Goal: Task Accomplishment & Management: Manage account settings

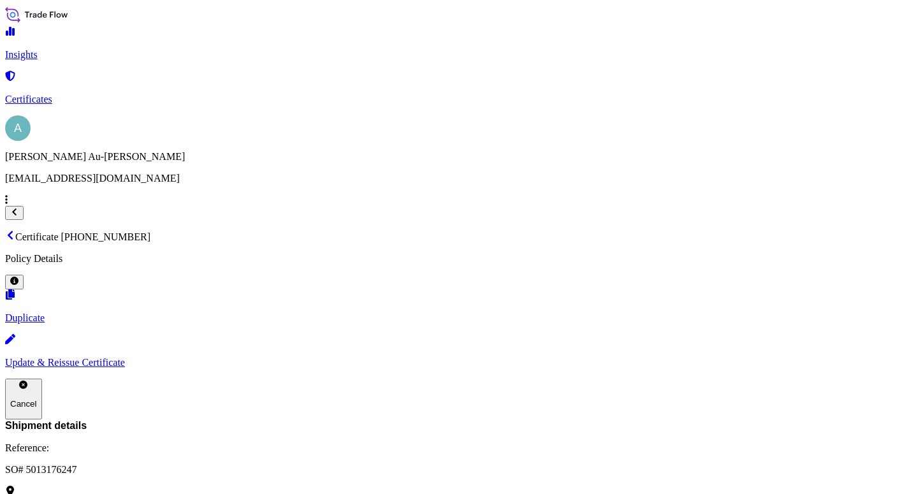
scroll to position [353, 0]
click at [54, 94] on p "Certificates" at bounding box center [459, 99] width 908 height 11
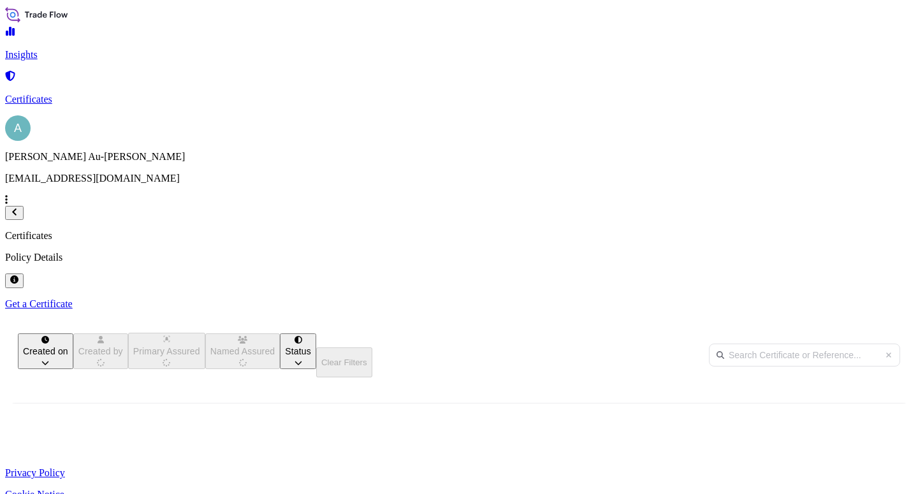
scroll to position [246, 703]
click at [709, 344] on input "text" at bounding box center [804, 355] width 191 height 23
type input "1444-1"
click at [417, 464] on span "SO# 5013190292" at bounding box center [382, 470] width 70 height 13
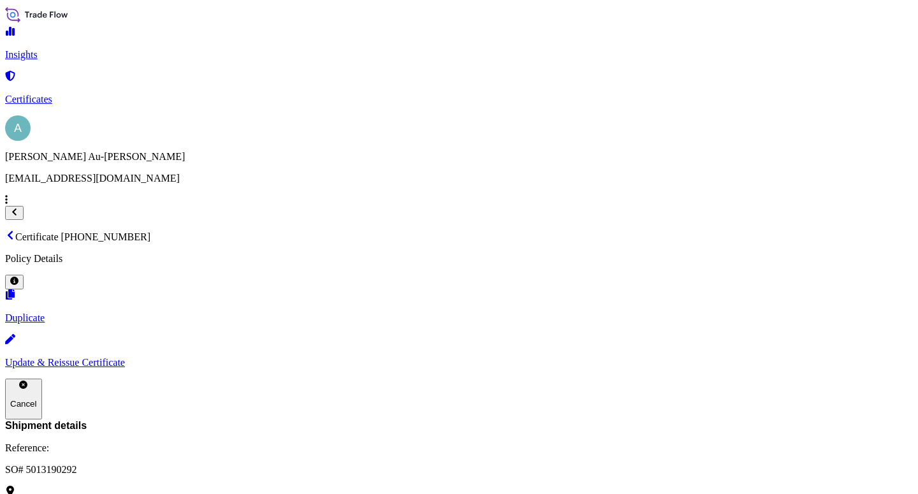
click at [721, 357] on p "Update & Reissue Certificate" at bounding box center [459, 362] width 908 height 11
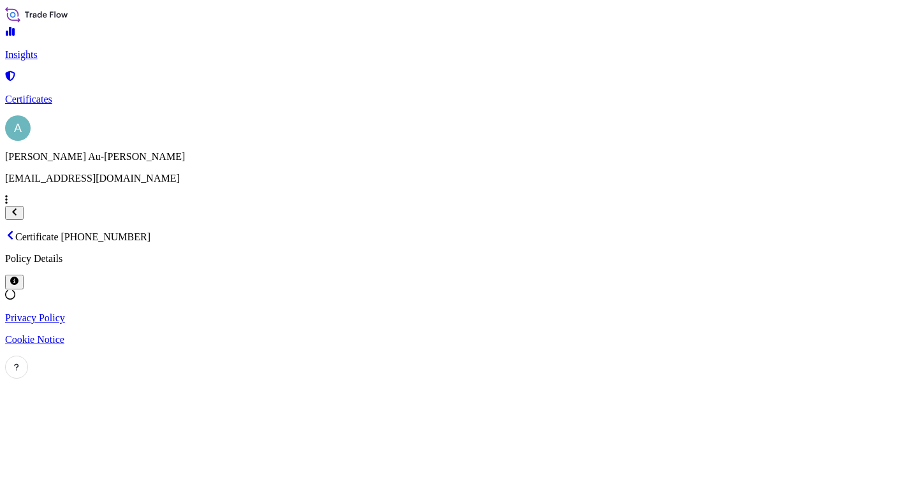
select select "Sea"
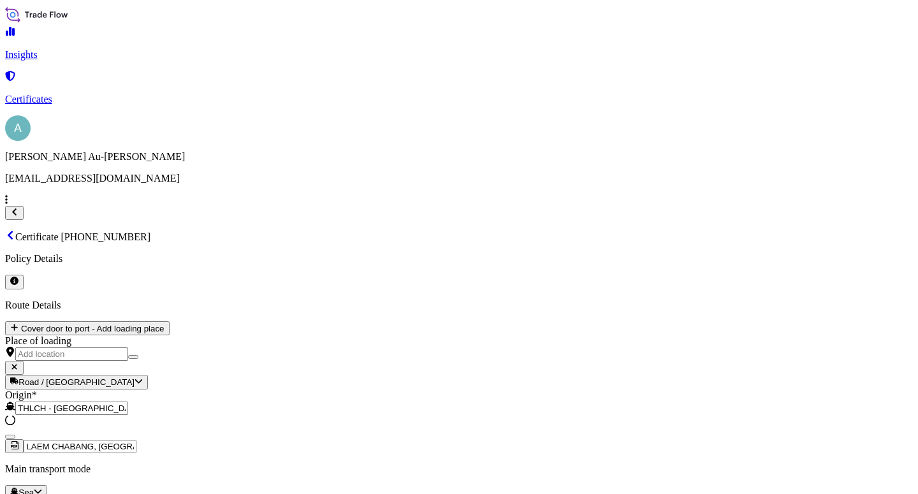
select select "32034"
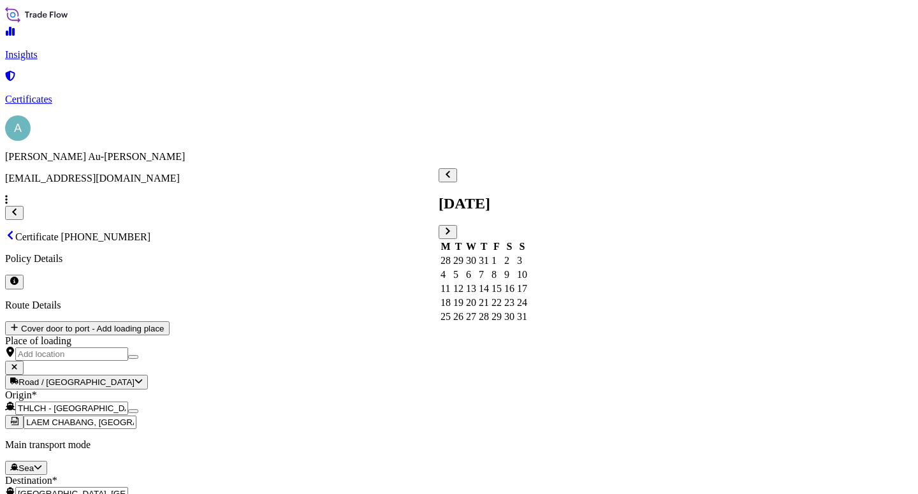
click at [527, 283] on div "17" at bounding box center [522, 288] width 10 height 11
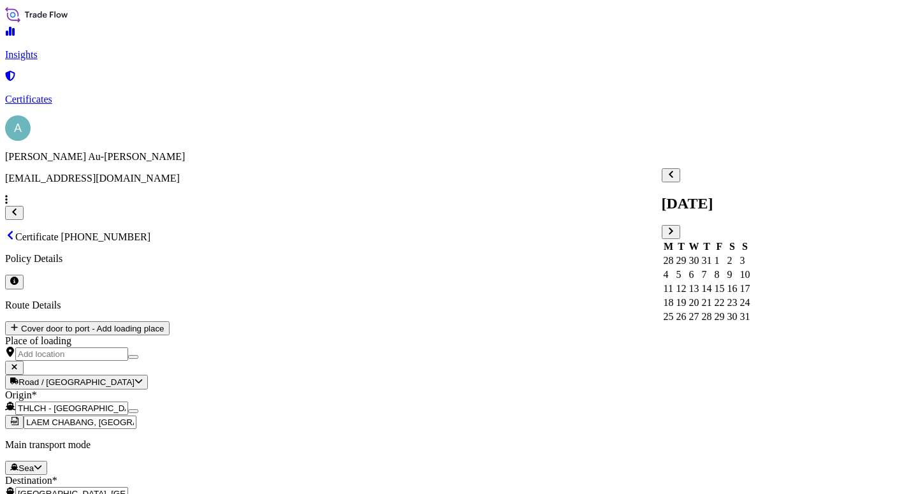
click at [674, 309] on div "18" at bounding box center [669, 302] width 10 height 11
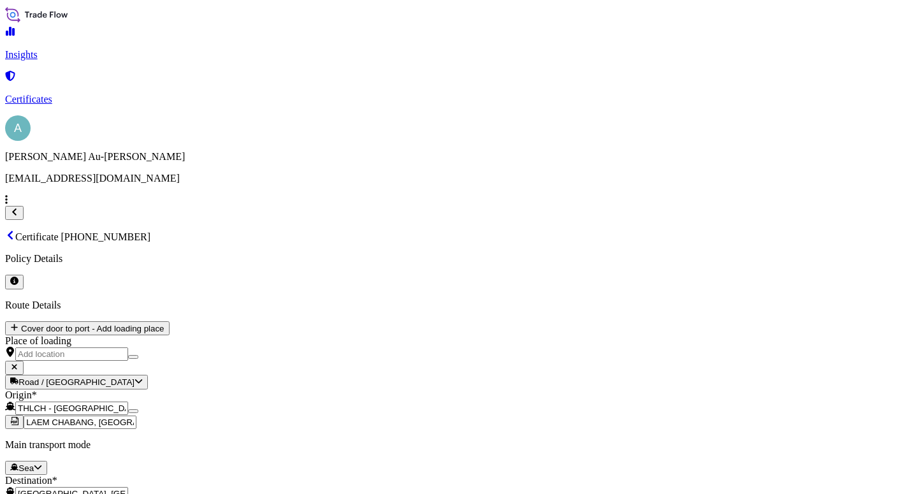
drag, startPoint x: 221, startPoint y: 311, endPoint x: 261, endPoint y: 348, distance: 55.1
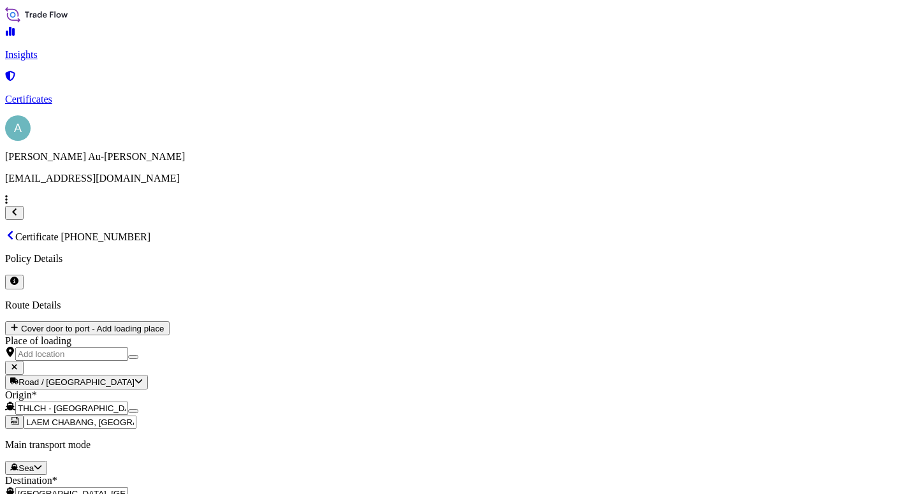
paste input "[GEOGRAPHIC_DATA], [GEOGRAPHIC_DATA], [GEOGRAPHIC_DATA]"
type input "[GEOGRAPHIC_DATA], [GEOGRAPHIC_DATA], [GEOGRAPHIC_DATA]"
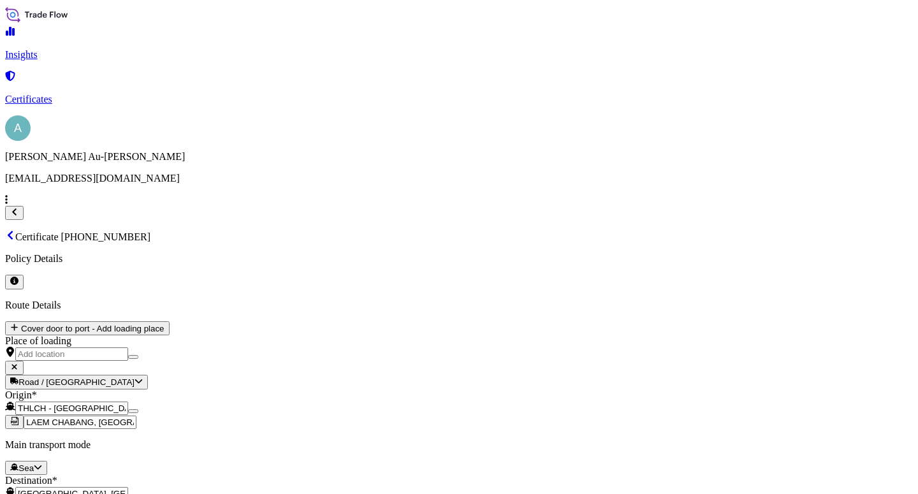
checkbox input "true"
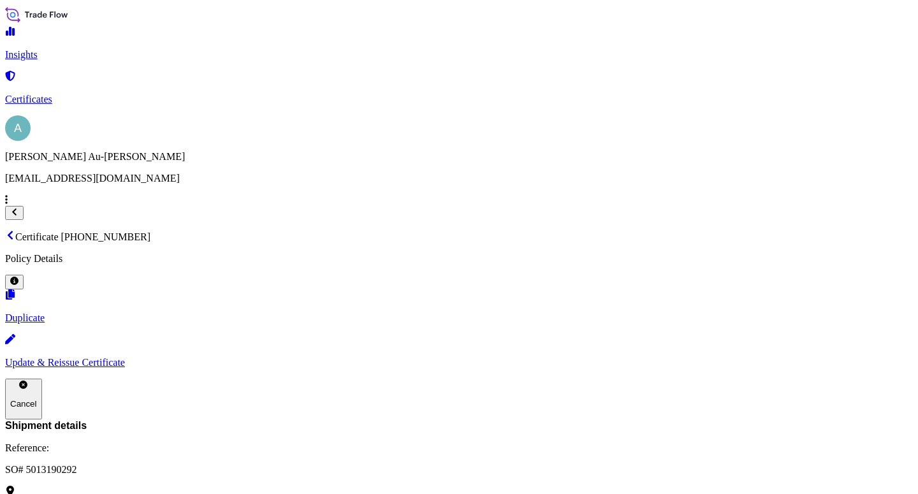
scroll to position [430, 0]
click at [63, 94] on p "Certificates" at bounding box center [459, 99] width 908 height 11
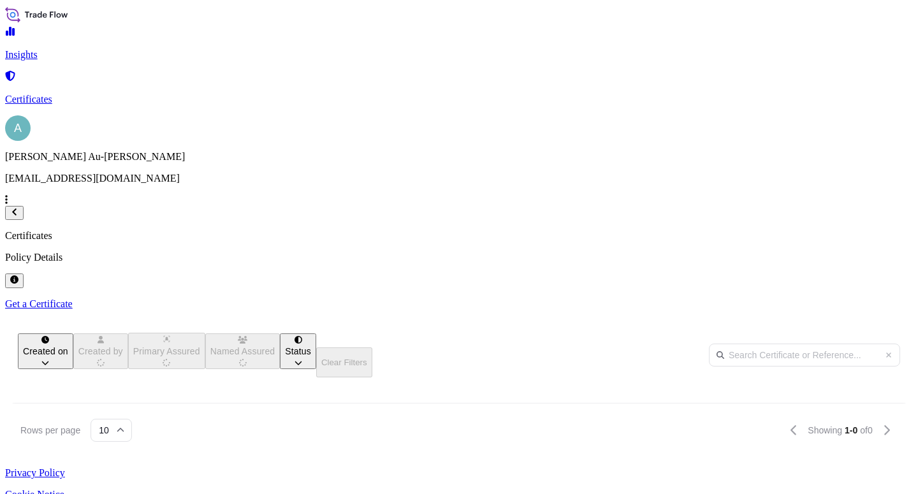
scroll to position [246, 703]
click at [709, 344] on input "text" at bounding box center [804, 355] width 191 height 23
type input "1458-1"
click at [417, 464] on span "SO# 5013209708" at bounding box center [382, 470] width 70 height 13
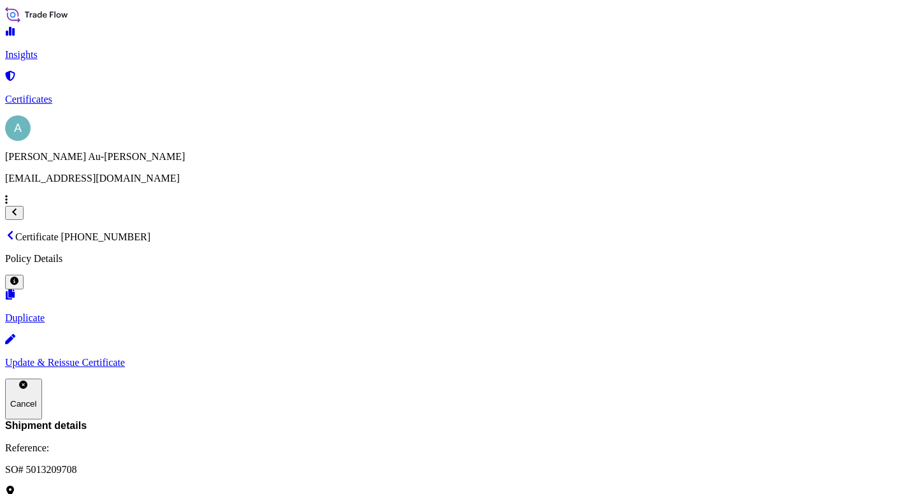
click at [724, 357] on p "Update & Reissue Certificate" at bounding box center [459, 362] width 908 height 11
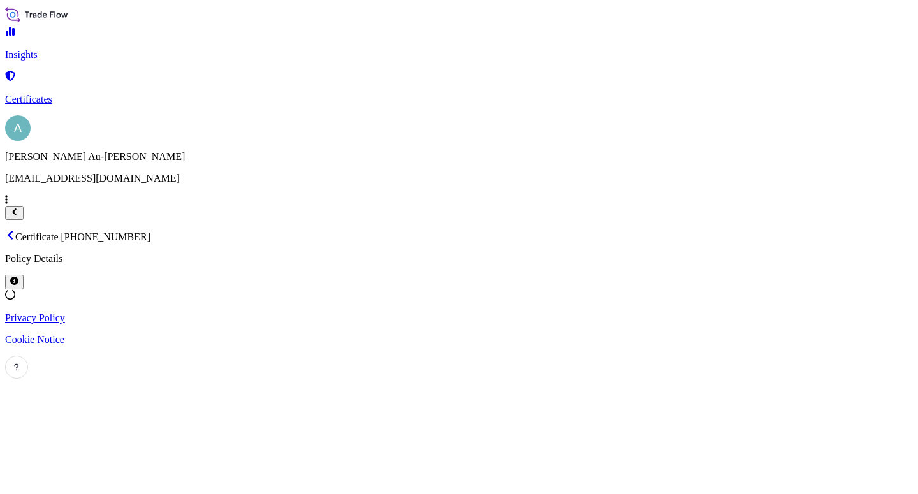
select select "Sea"
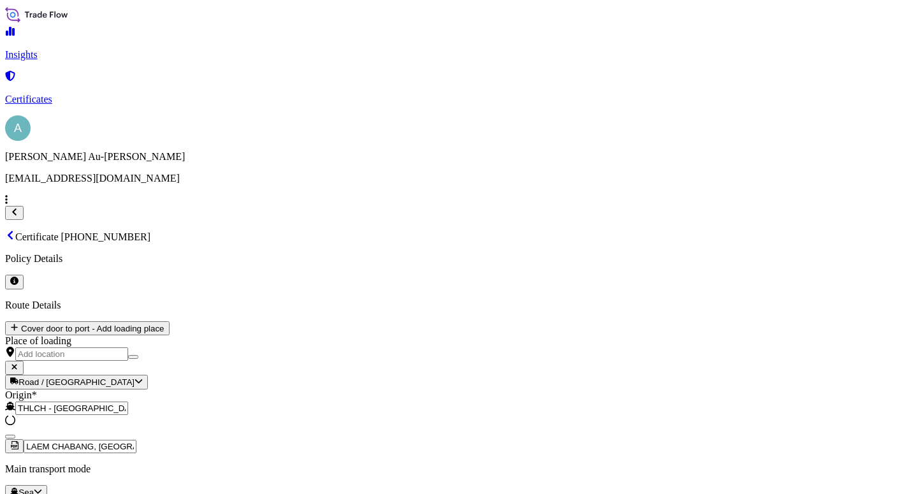
select select "32034"
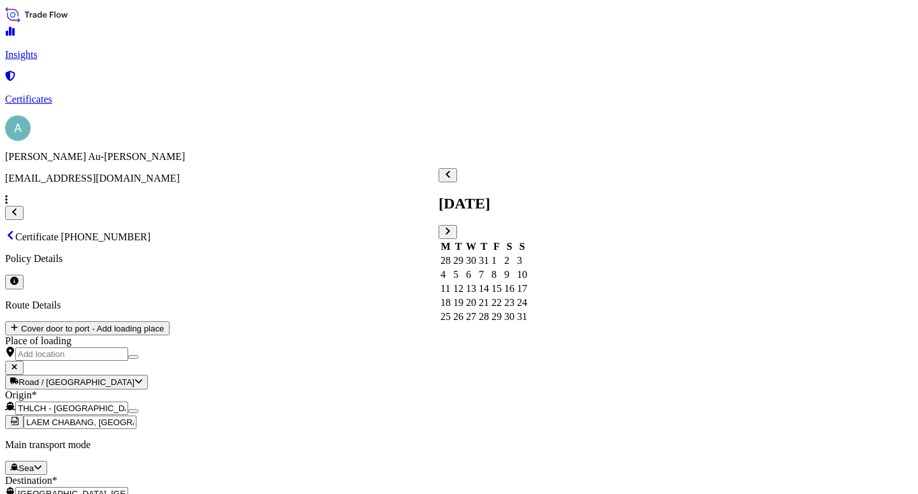
click at [451, 309] on div "18" at bounding box center [446, 302] width 10 height 11
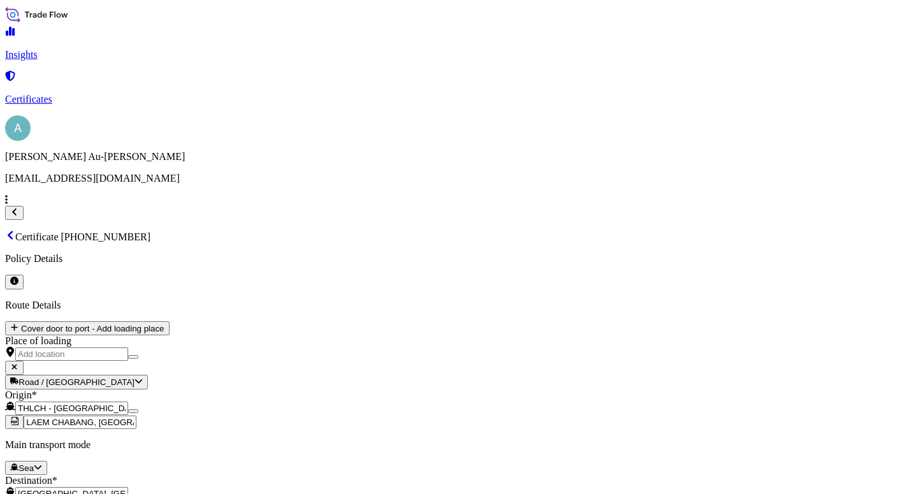
type textarea "LC NUMBER: DC AM1025558 MARINE INSURANCE IN NEGOTIABLE FORM COVERING INSTITUTE …"
checkbox input "true"
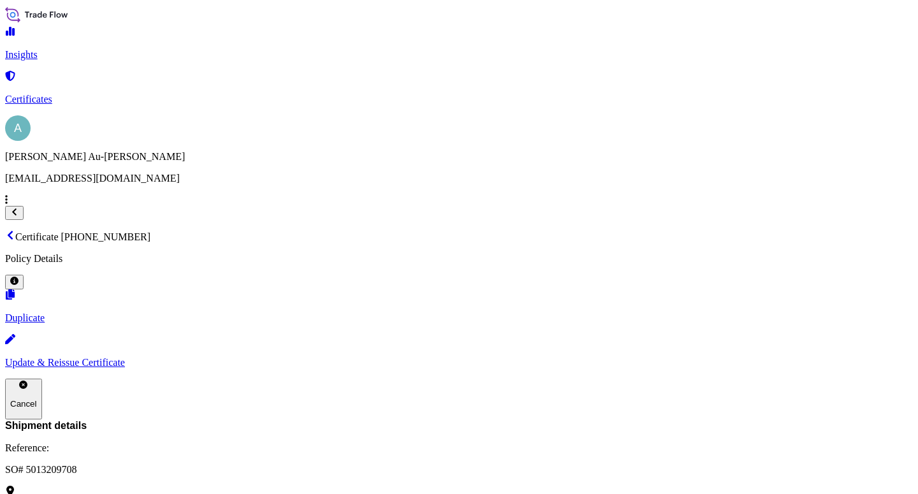
scroll to position [392, 0]
